Goal: Book appointment/travel/reservation

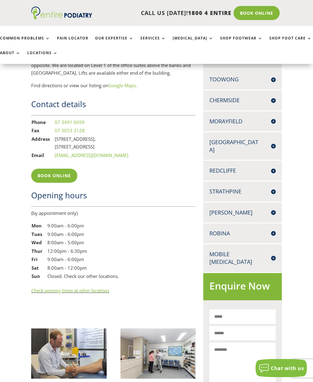
scroll to position [446, 0]
click at [61, 168] on link "Book Online" at bounding box center [54, 175] width 46 height 14
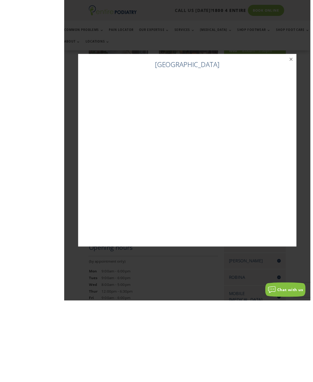
scroll to position [461, 0]
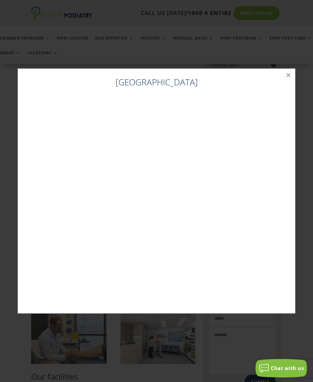
click at [288, 82] on button "×" at bounding box center [288, 74] width 13 height 13
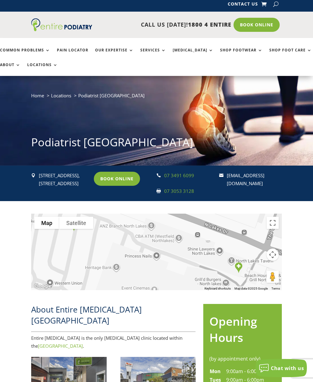
scroll to position [0, 0]
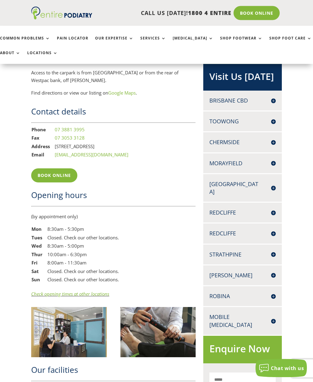
scroll to position [414, 0]
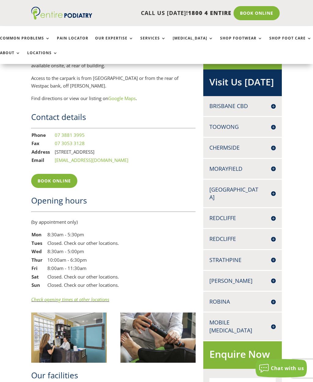
click at [71, 176] on link "Book Online" at bounding box center [54, 181] width 46 height 14
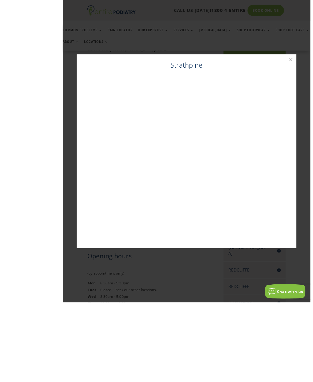
scroll to position [421, 0]
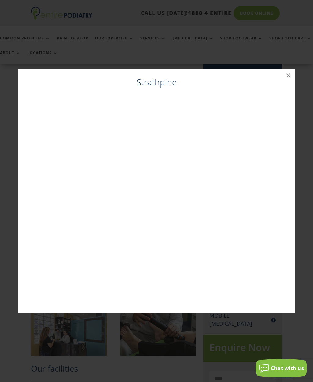
click at [290, 82] on button "×" at bounding box center [288, 74] width 13 height 13
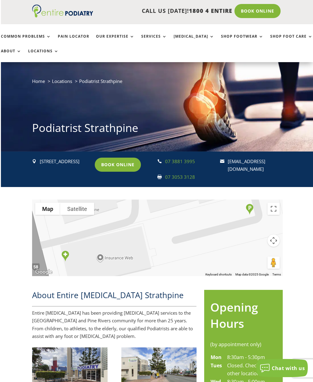
scroll to position [0, 0]
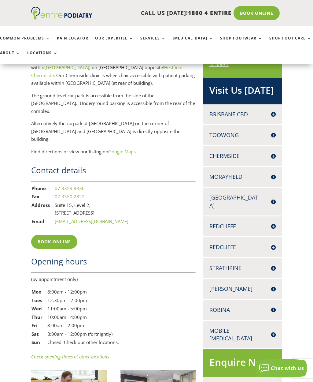
click at [69, 235] on link "Book Online" at bounding box center [54, 242] width 46 height 14
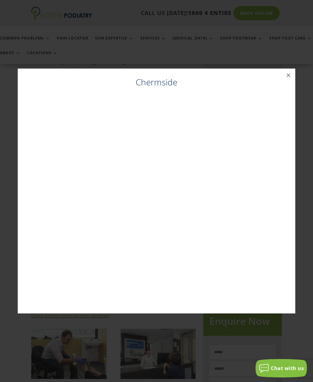
scroll to position [434, 0]
click at [290, 81] on button "×" at bounding box center [288, 74] width 13 height 13
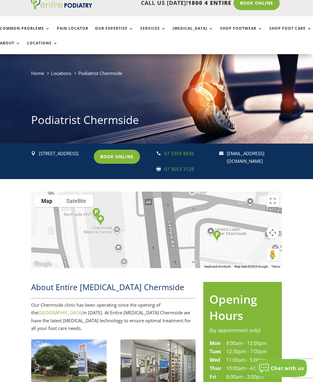
scroll to position [0, 0]
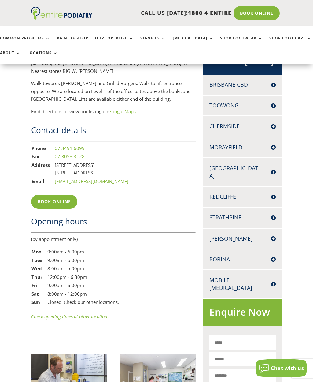
scroll to position [425, 0]
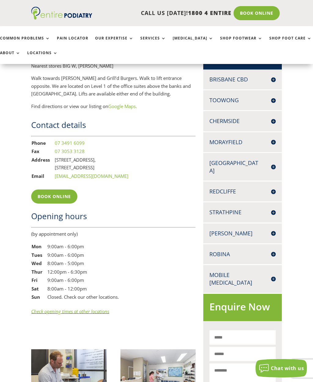
click at [66, 189] on link "Book Online" at bounding box center [54, 196] width 46 height 14
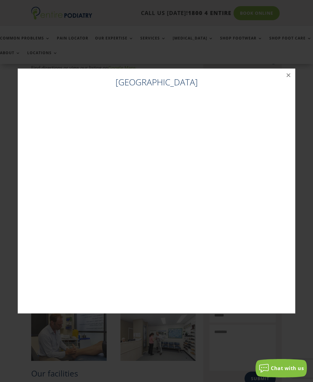
scroll to position [467, 0]
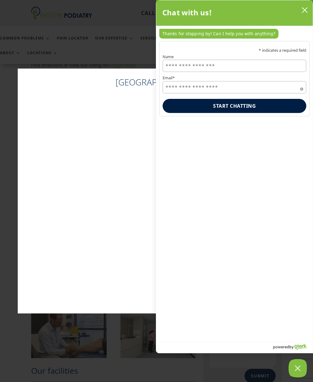
click at [305, 7] on button "close chatbox" at bounding box center [305, 10] width 10 height 9
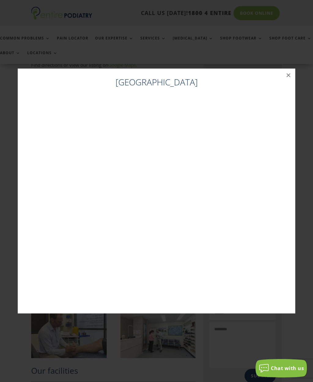
scroll to position [478, 0]
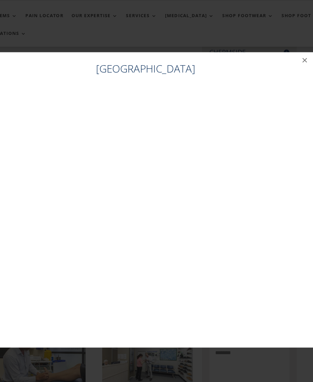
click at [282, 68] on button "×" at bounding box center [288, 74] width 13 height 13
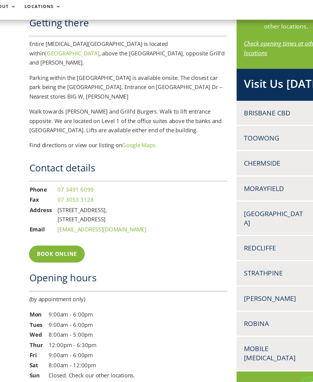
scroll to position [374, 0]
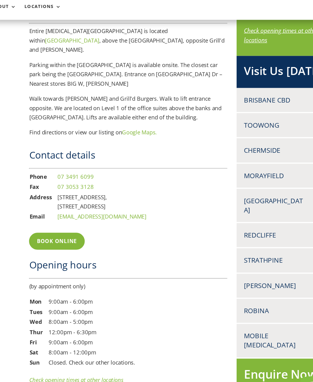
click at [66, 240] on link "Book Online" at bounding box center [54, 247] width 46 height 14
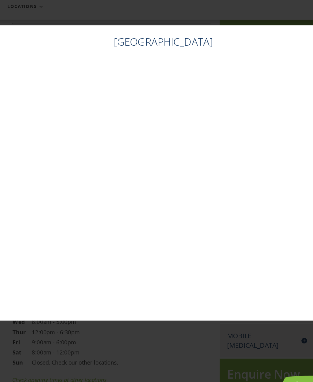
click at [242, 5] on div "[GEOGRAPHIC_DATA] ×" at bounding box center [156, 191] width 313 height 382
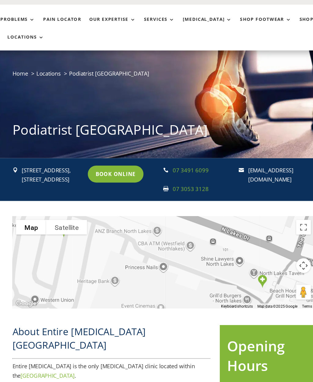
scroll to position [0, 0]
